Goal: Transaction & Acquisition: Download file/media

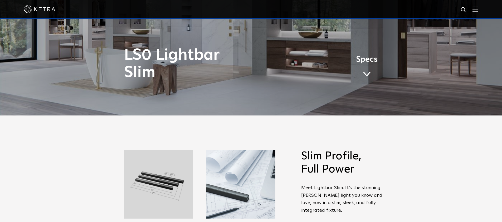
click at [362, 70] on link "Specs" at bounding box center [367, 68] width 22 height 21
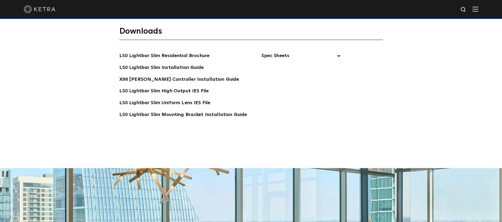
scroll to position [1054, 0]
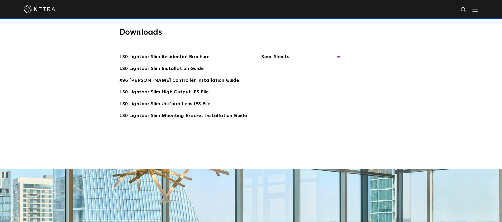
click at [265, 53] on span "Spec Sheets" at bounding box center [300, 59] width 79 height 12
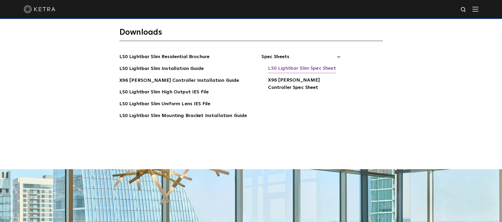
click at [275, 65] on link "LS0 Lightbar Slim Spec Sheet" at bounding box center [302, 69] width 68 height 8
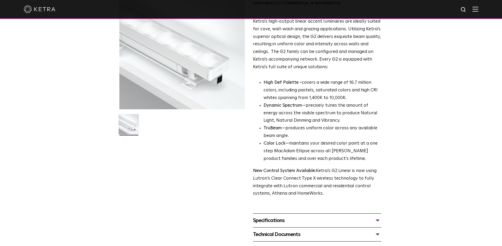
scroll to position [125, 0]
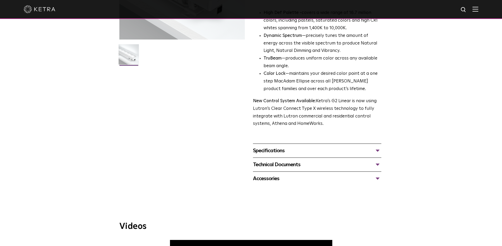
click at [271, 162] on div "Technical Documents" at bounding box center [317, 164] width 128 height 8
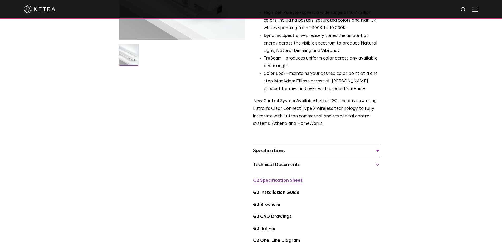
click at [272, 179] on link "G2 Specification Sheet" at bounding box center [277, 180] width 49 height 4
